Goal: Navigation & Orientation: Find specific page/section

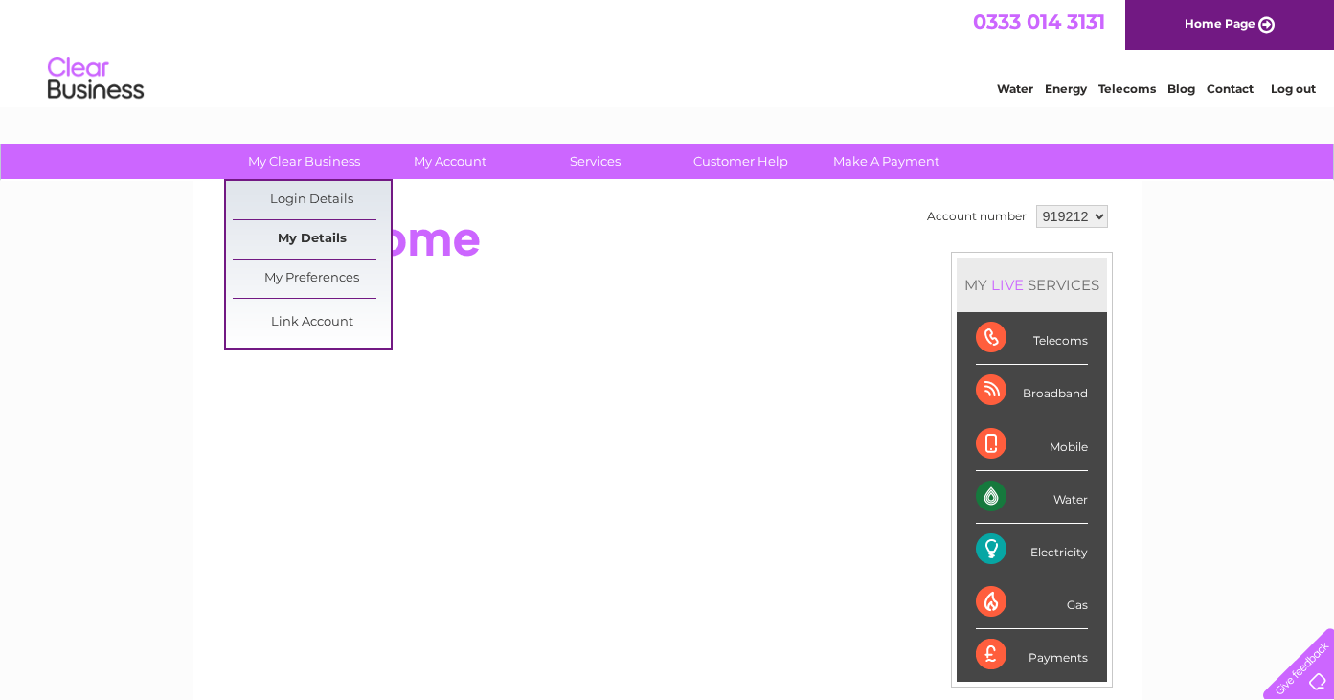
click at [330, 241] on link "My Details" at bounding box center [312, 239] width 158 height 38
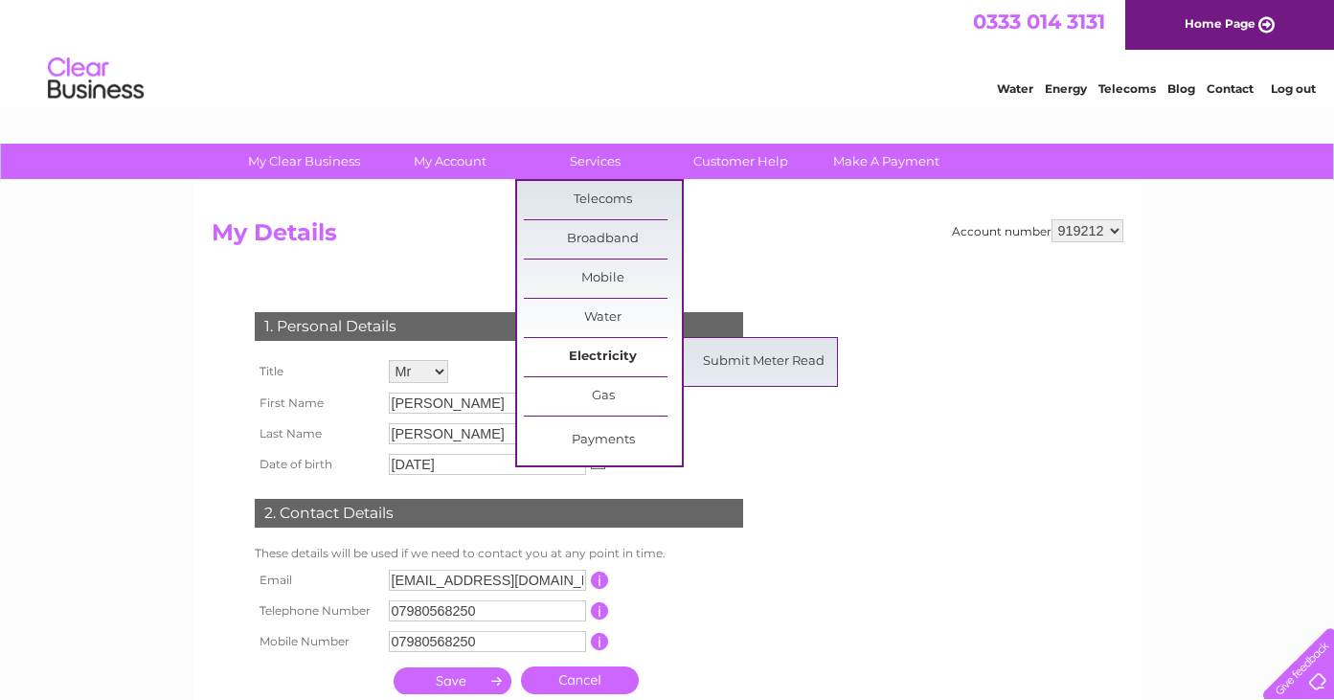
click at [623, 361] on link "Electricity" at bounding box center [603, 357] width 158 height 38
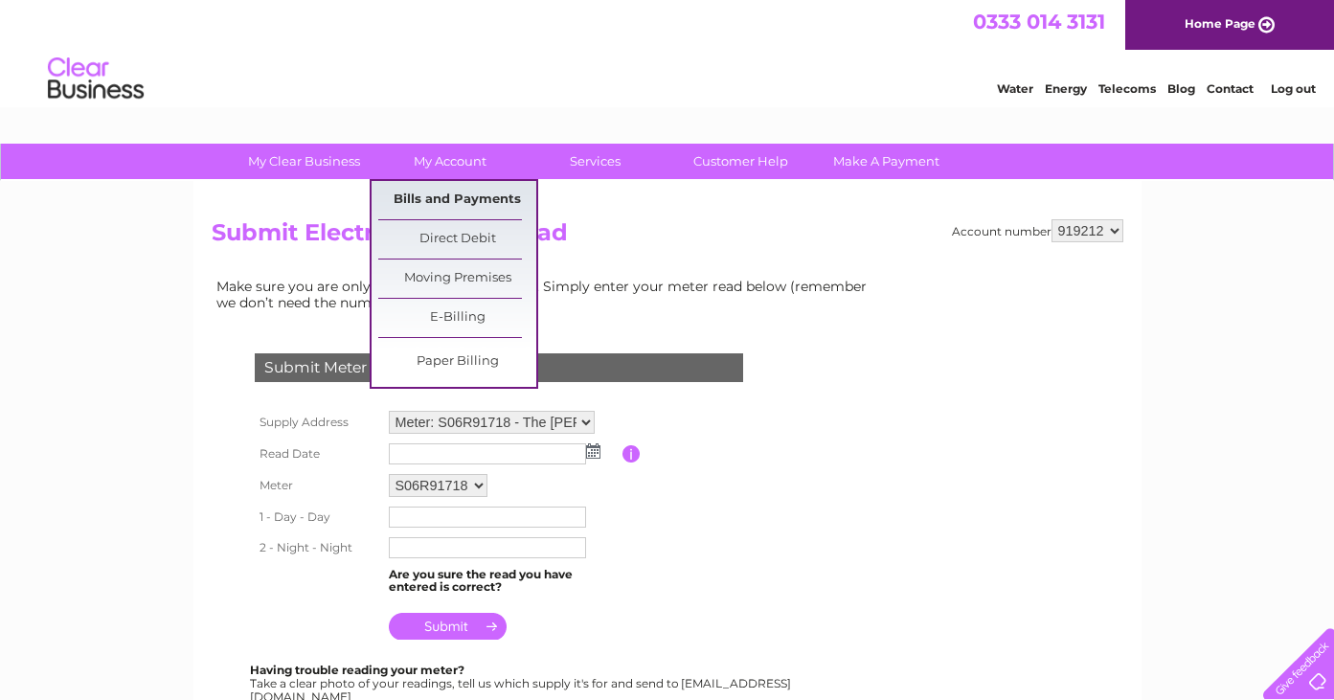
click at [456, 206] on link "Bills and Payments" at bounding box center [457, 200] width 158 height 38
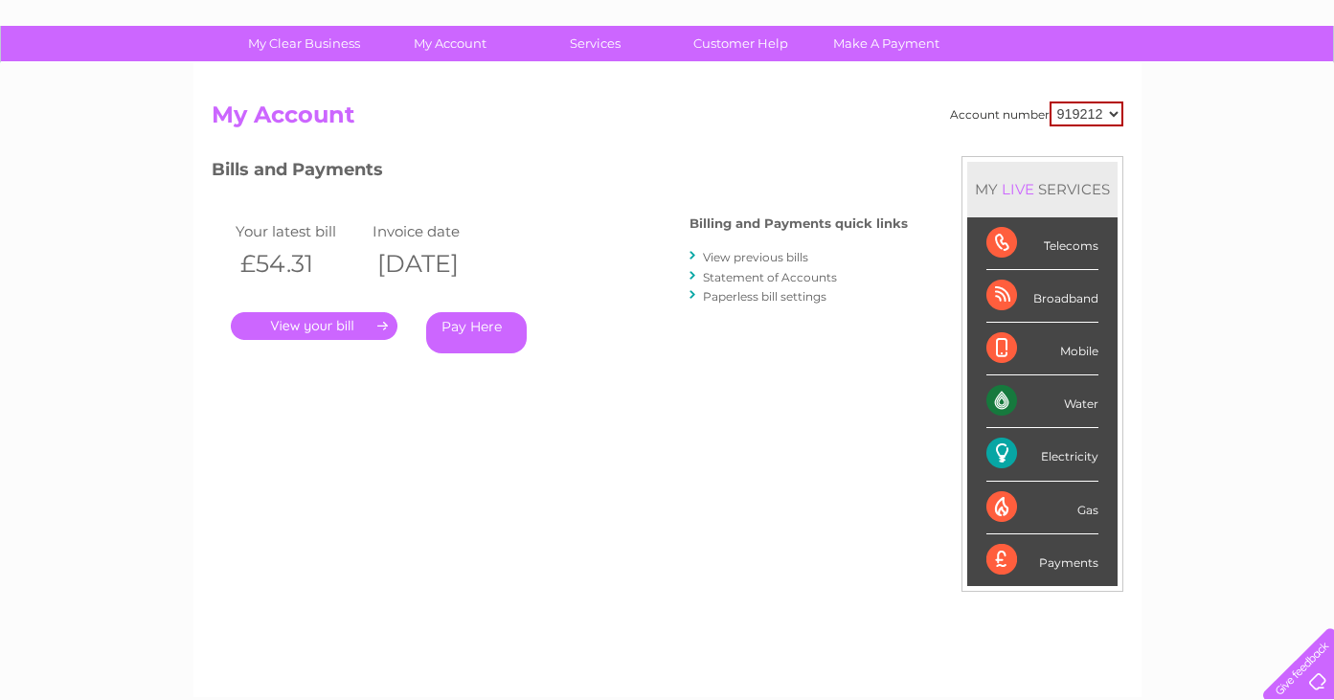
scroll to position [112, 0]
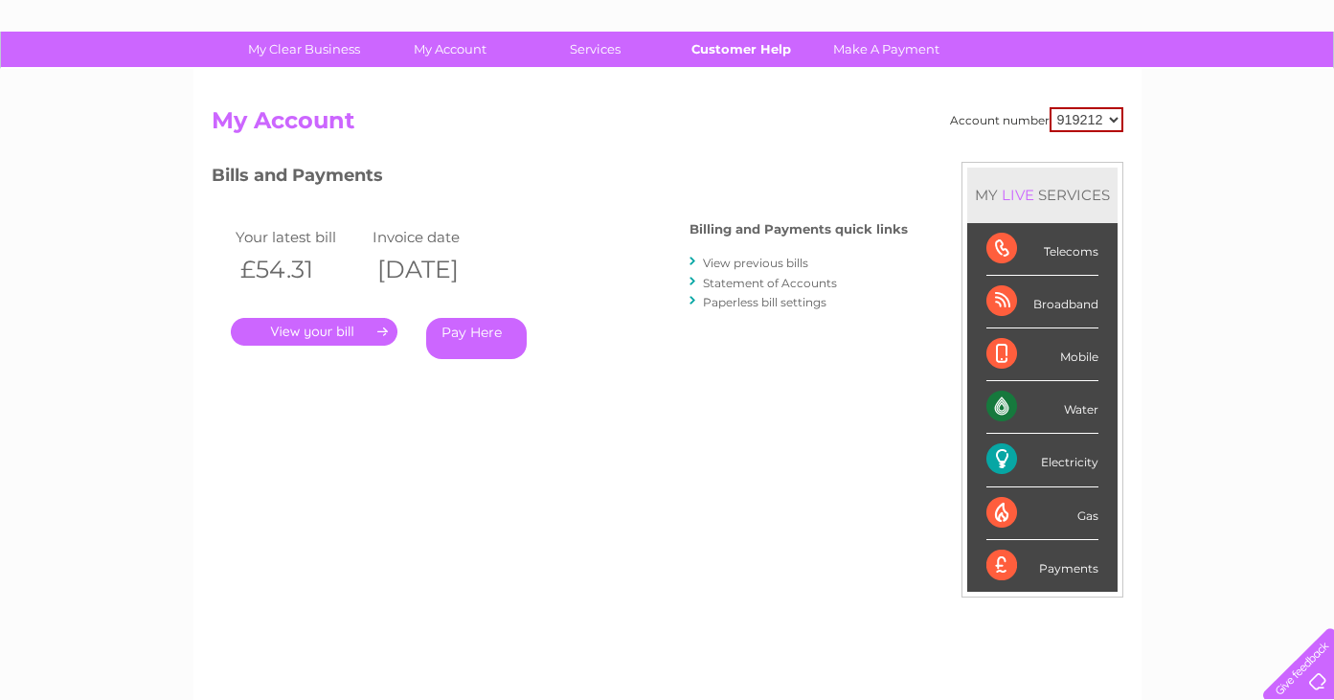
click at [745, 52] on link "Customer Help" at bounding box center [741, 49] width 158 height 35
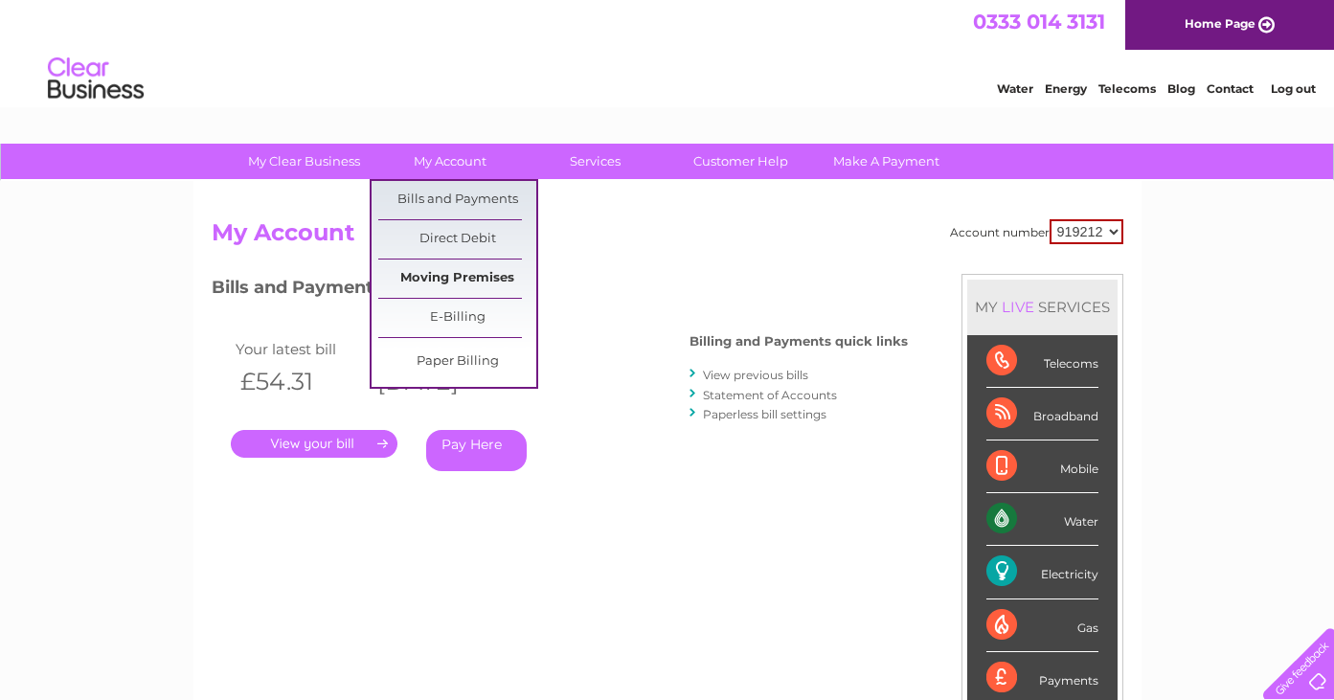
click at [459, 275] on link "Moving Premises" at bounding box center [457, 279] width 158 height 38
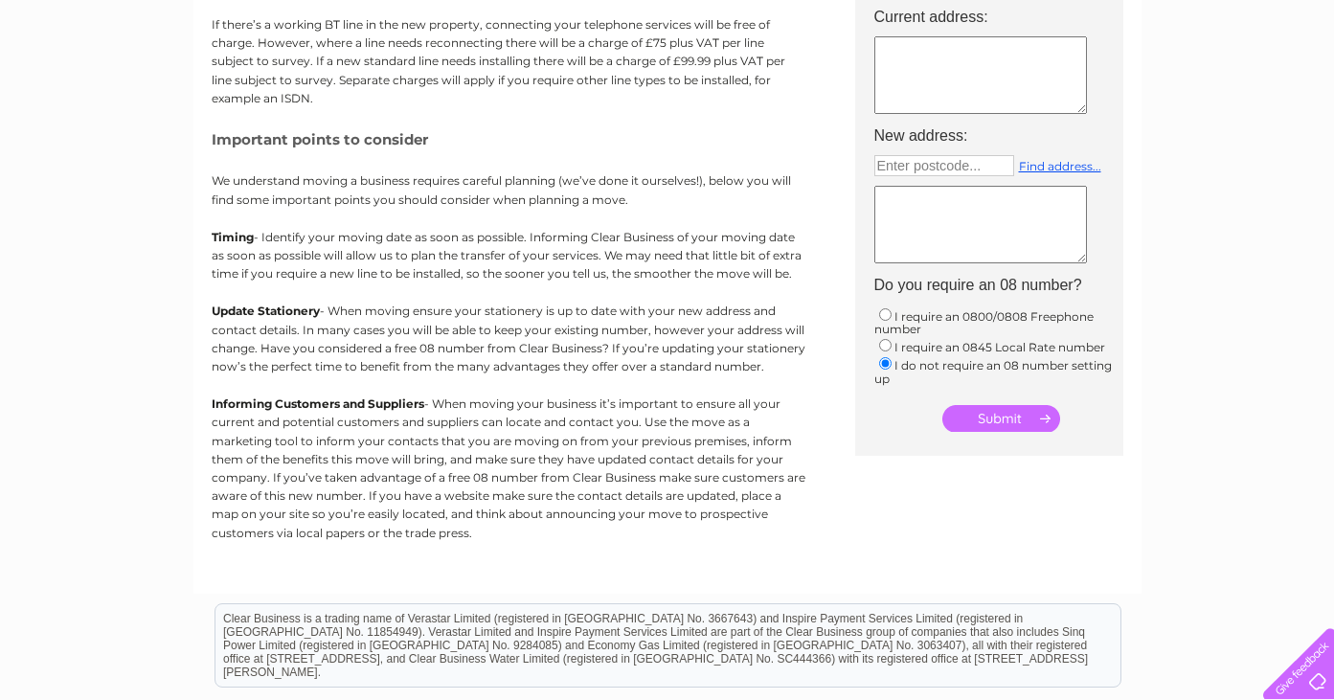
scroll to position [230, 0]
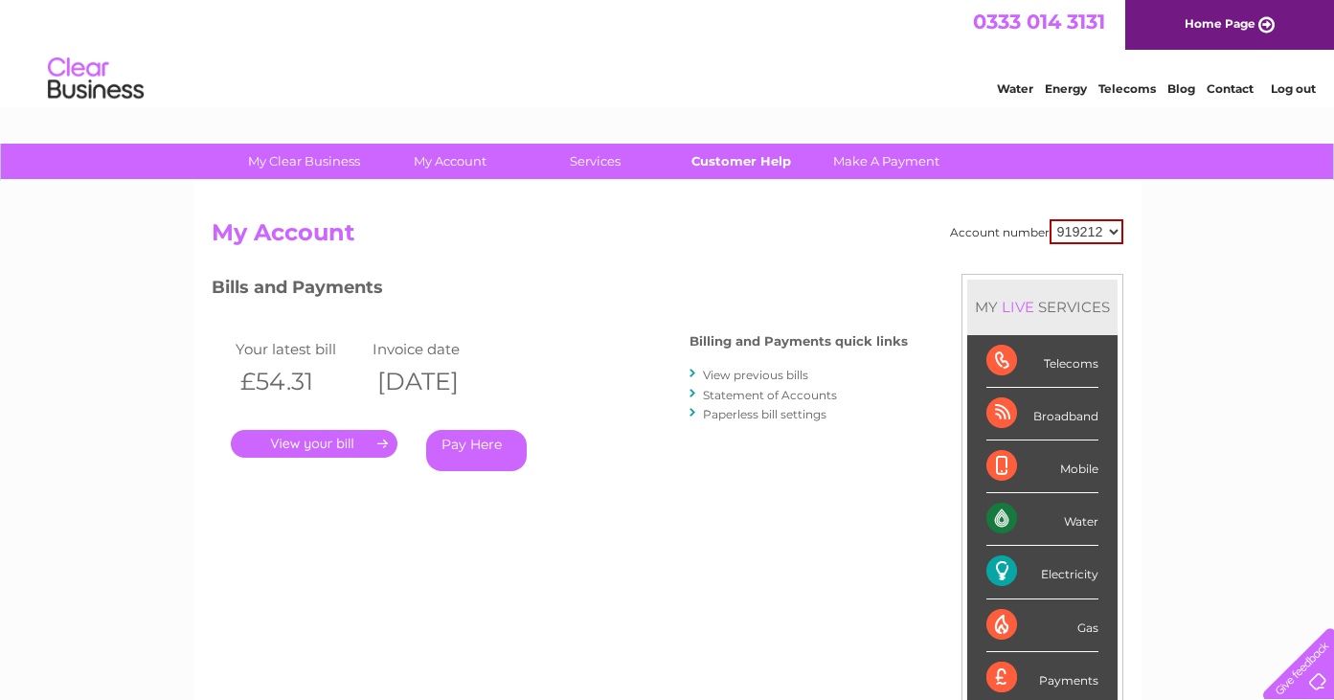
click at [750, 162] on link "Customer Help" at bounding box center [741, 161] width 158 height 35
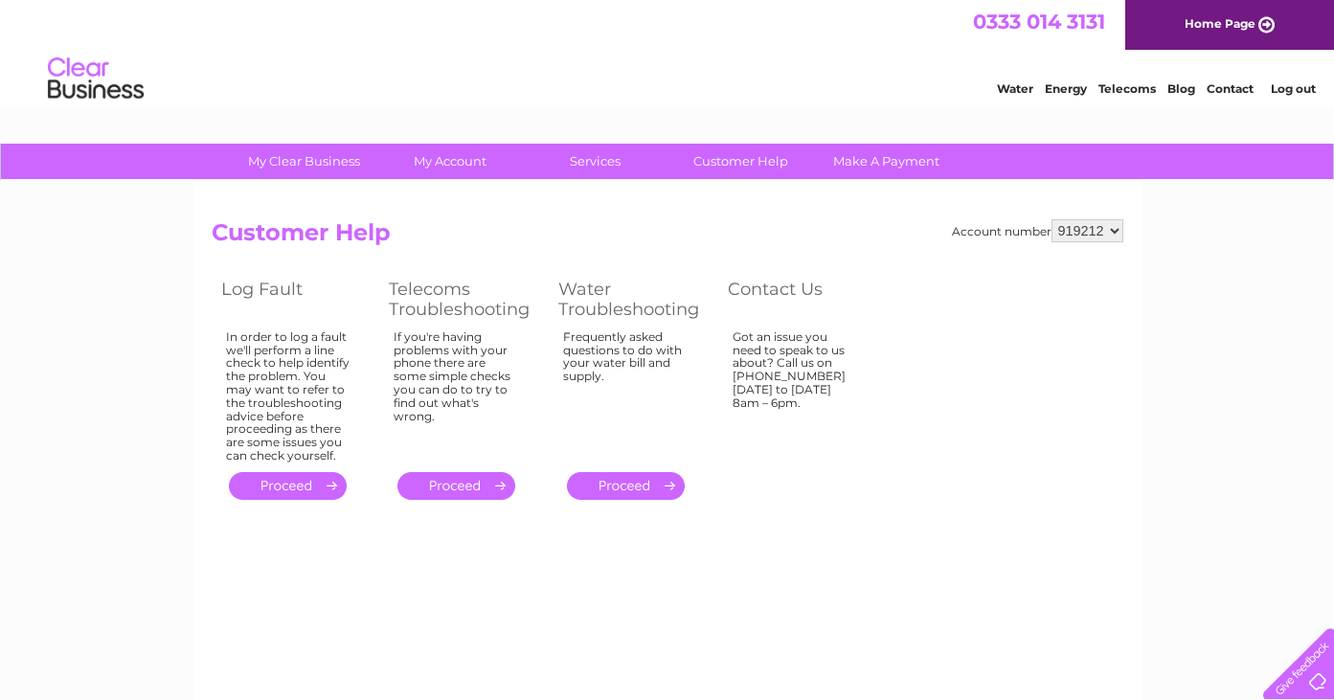
click at [1280, 328] on div "My Clear Business Login Details My Details My Preferences Link Account My Accou…" at bounding box center [667, 594] width 1334 height 901
